Goal: Information Seeking & Learning: Learn about a topic

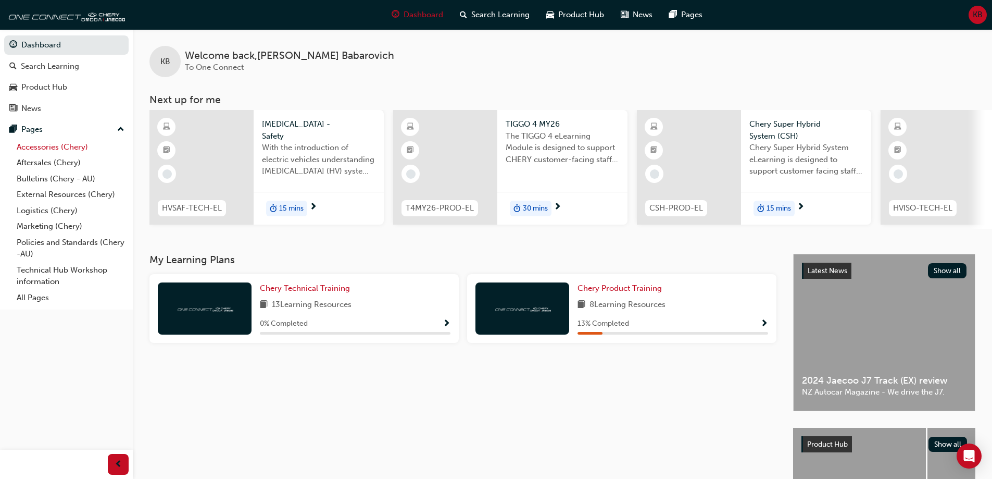
click at [53, 146] on link "Accessories (Chery)" at bounding box center [70, 147] width 116 height 16
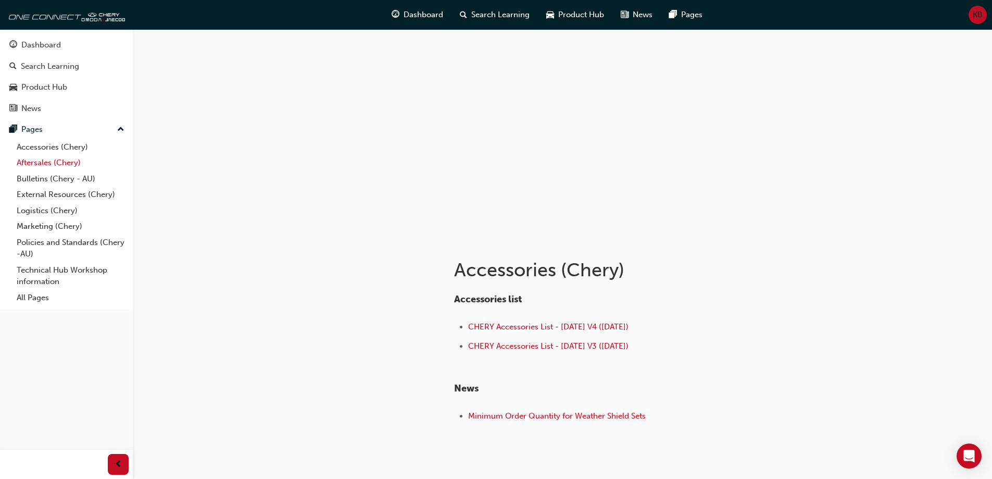
click at [57, 162] on link "Aftersales (Chery)" at bounding box center [70, 163] width 116 height 16
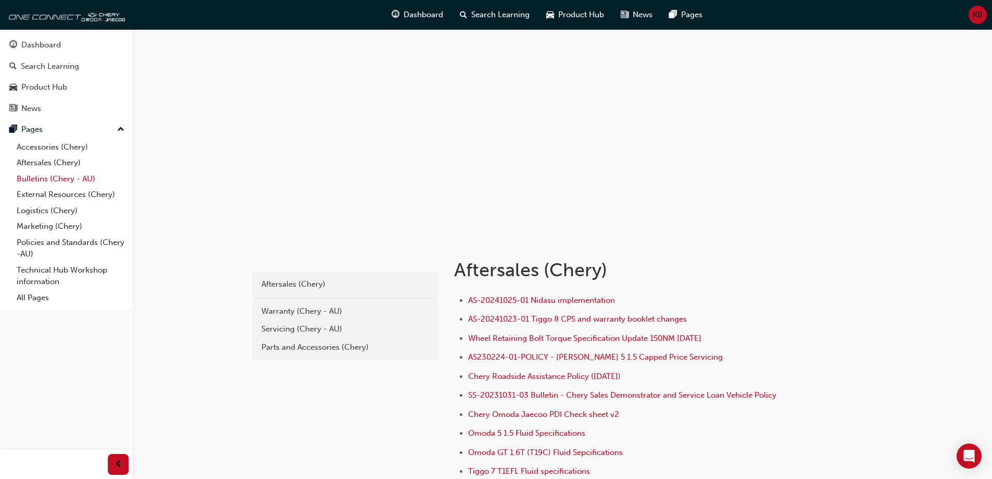
click at [56, 174] on link "Bulletins (Chery - AU)" at bounding box center [70, 179] width 116 height 16
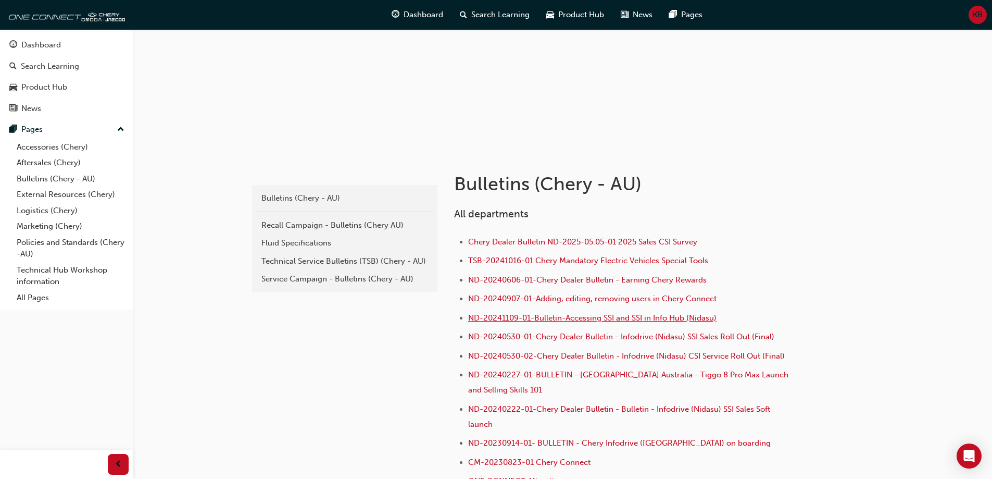
scroll to position [104, 0]
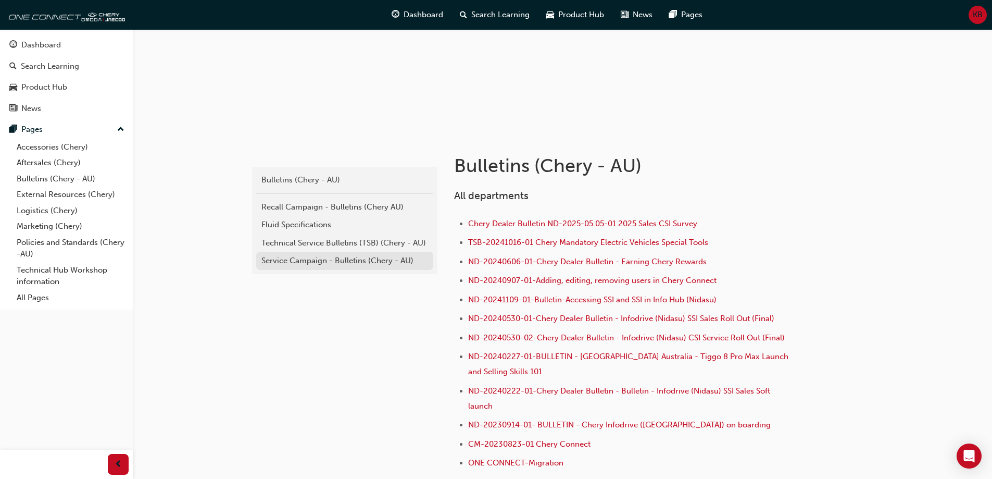
click at [332, 261] on div "Service Campaign - Bulletins (Chery - AU)" at bounding box center [344, 261] width 167 height 12
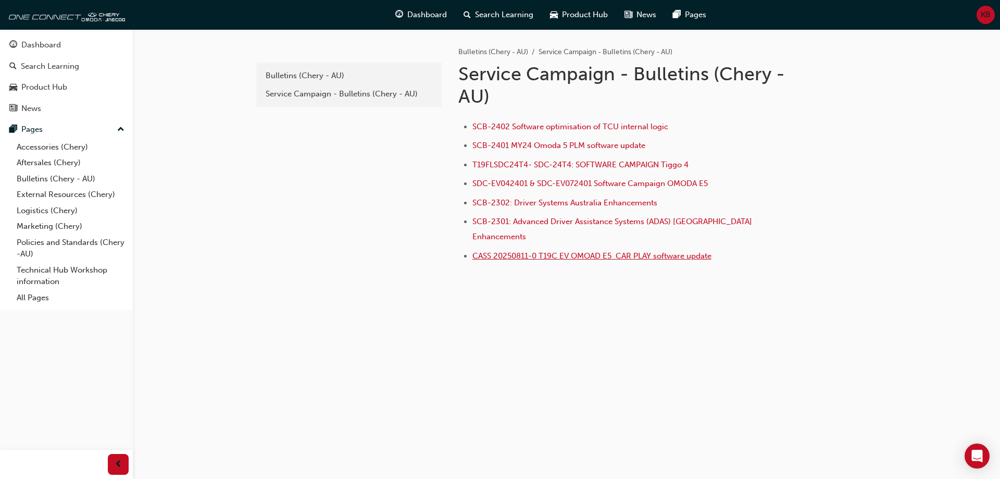
click at [532, 251] on span "CASS 20250811-0 T19C EV OMOAD E5 CAR PLAY software update" at bounding box center [591, 255] width 239 height 9
